Goal: Transaction & Acquisition: Purchase product/service

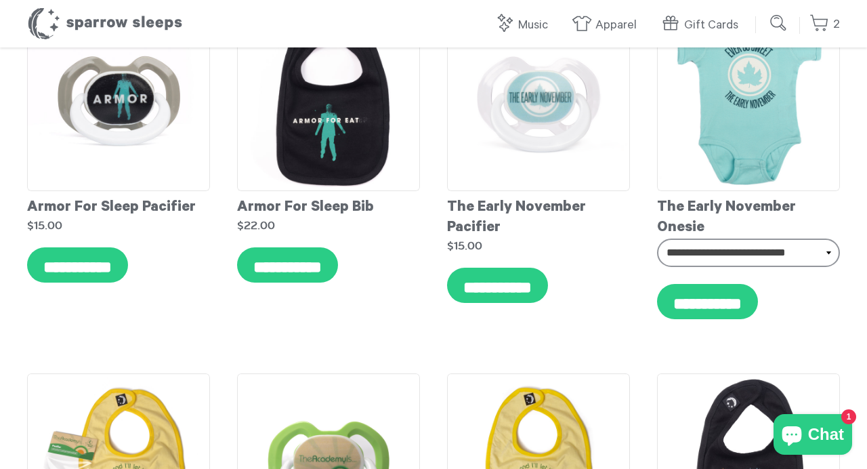
scroll to position [5606, 0]
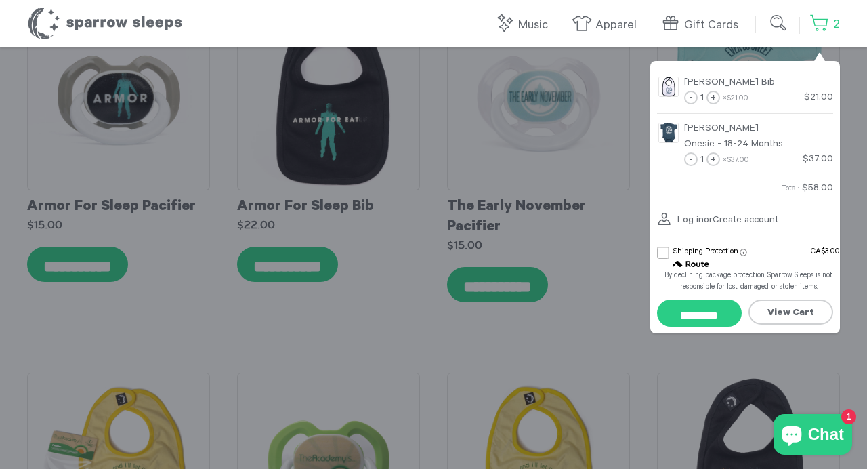
click at [833, 21] on link "2" at bounding box center [824, 24] width 30 height 29
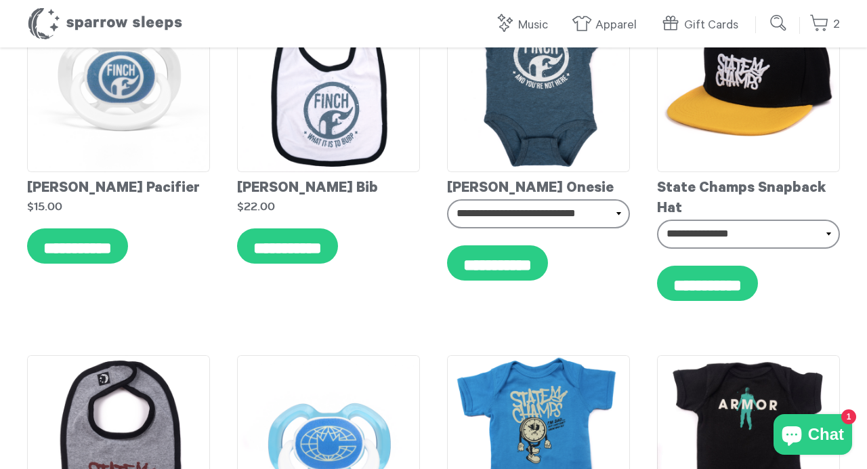
scroll to position [4910, 0]
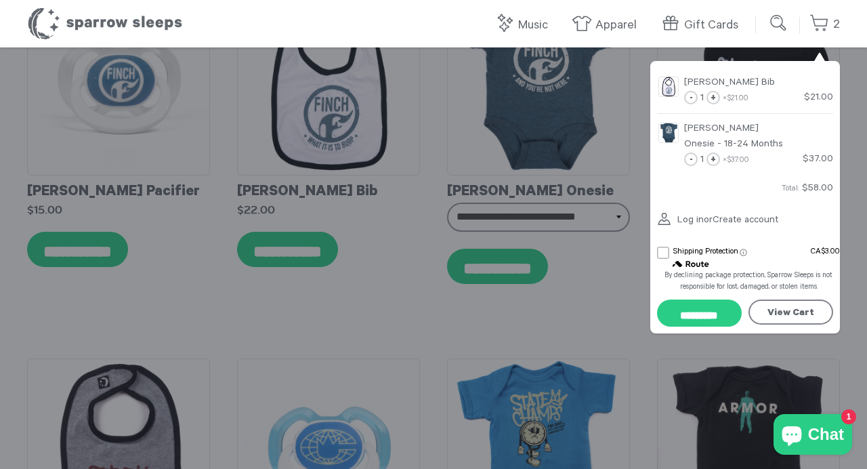
click at [783, 324] on link "View Cart" at bounding box center [790, 311] width 85 height 25
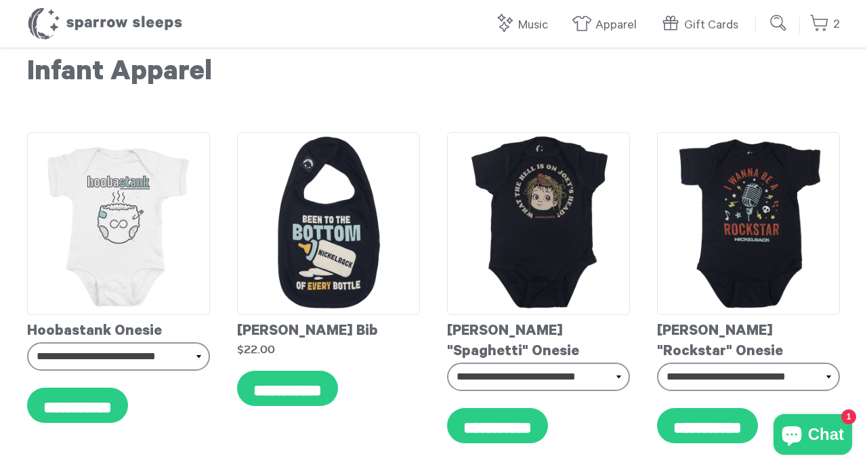
scroll to position [15, 0]
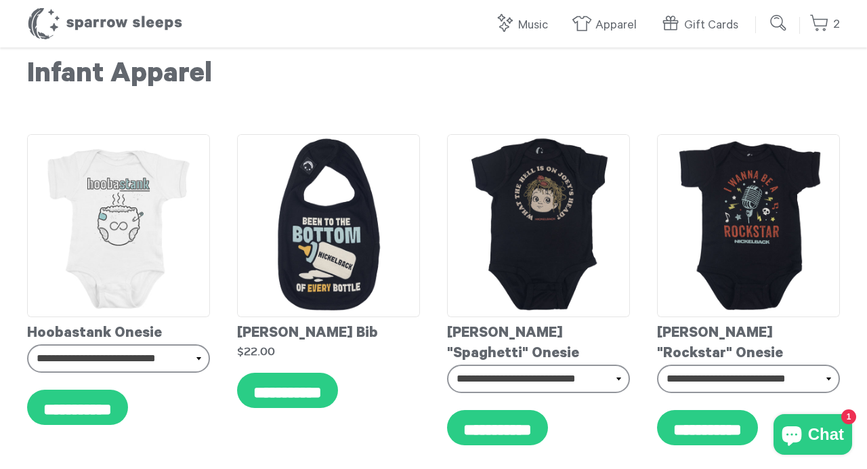
click at [778, 20] on input "submit" at bounding box center [778, 22] width 27 height 27
click at [698, 24] on input "search" at bounding box center [697, 22] width 129 height 27
click at [666, 22] on input "search" at bounding box center [697, 22] width 129 height 27
click at [671, 22] on input "search" at bounding box center [697, 22] width 129 height 27
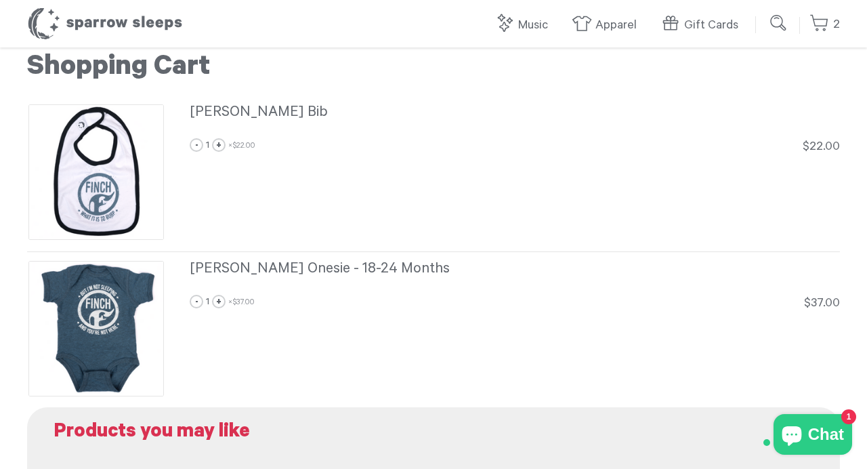
scroll to position [39, 0]
